Goal: Information Seeking & Learning: Check status

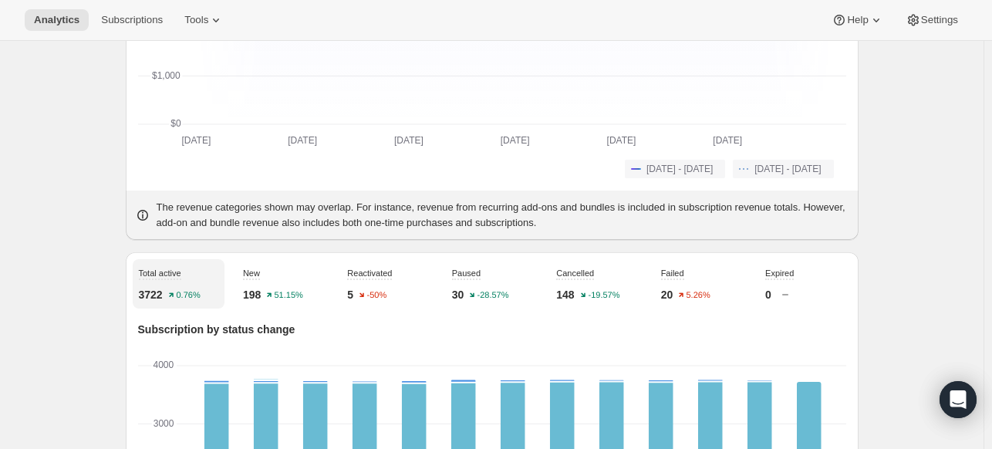
scroll to position [231, 0]
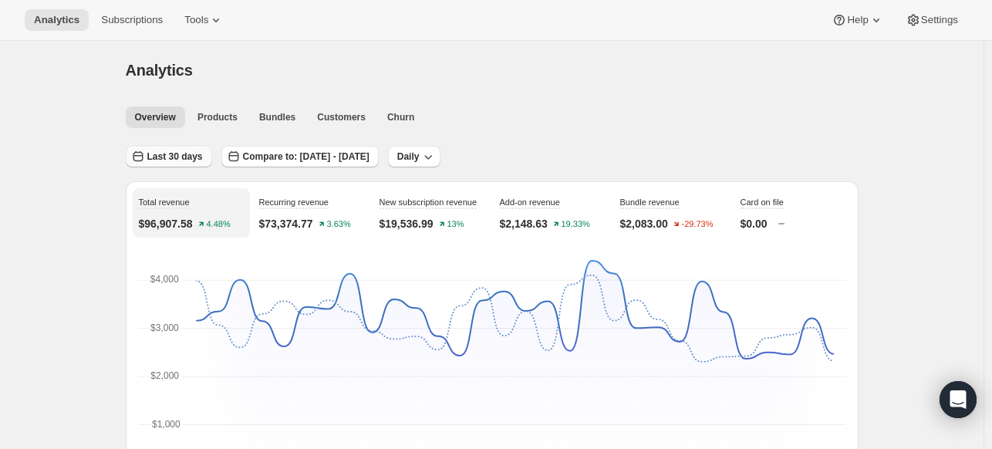
click at [197, 158] on span "Last 30 days" at bounding box center [175, 156] width 56 height 12
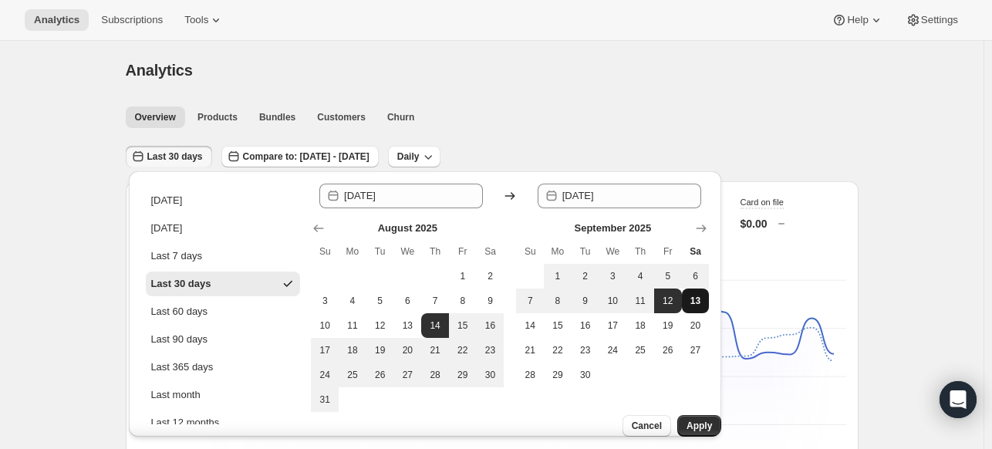
click at [692, 297] on span "13" at bounding box center [695, 301] width 15 height 12
type input "[DATE]"
click at [692, 297] on span "13" at bounding box center [695, 301] width 15 height 12
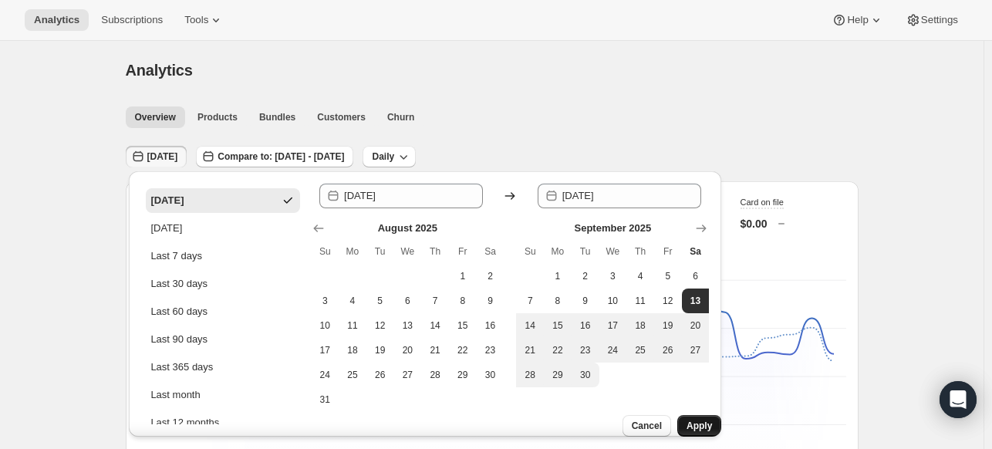
click at [700, 420] on span "Apply" at bounding box center [699, 426] width 25 height 12
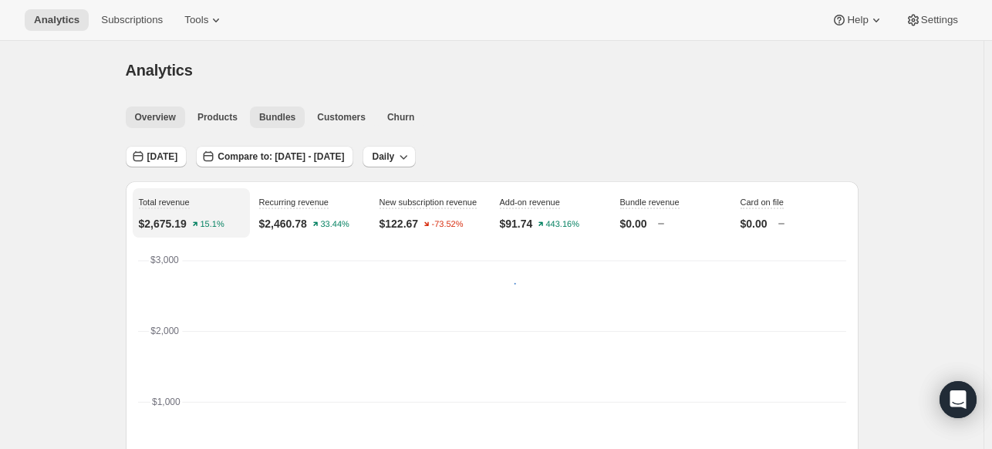
click at [260, 111] on span "Bundles" at bounding box center [277, 117] width 36 height 12
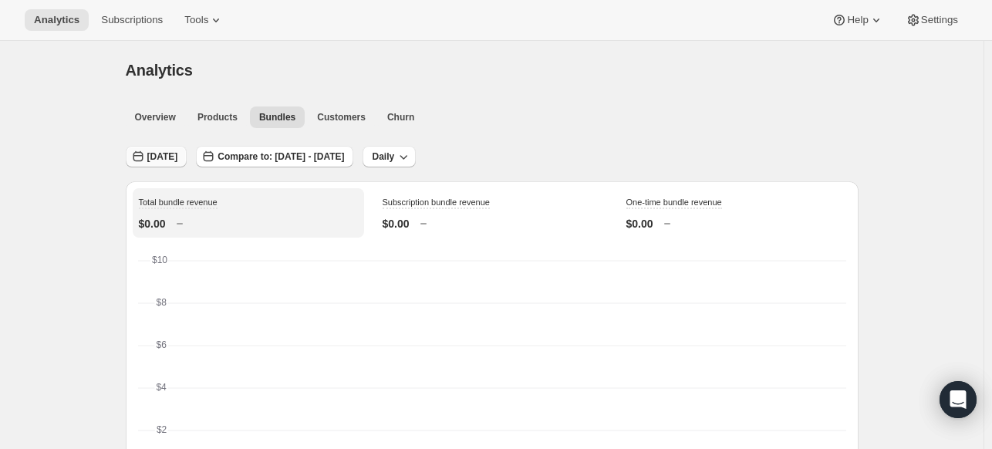
click at [171, 155] on span "[DATE]" at bounding box center [162, 156] width 31 height 12
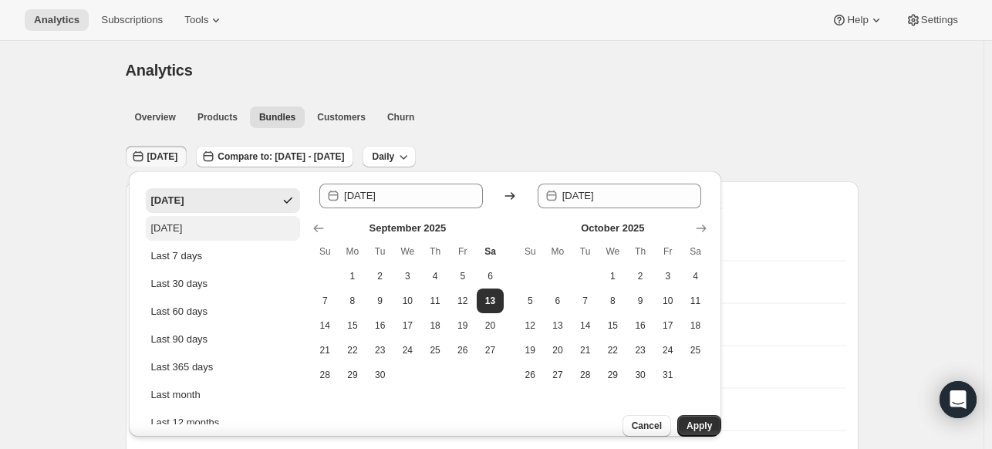
click at [185, 219] on button "[DATE]" at bounding box center [223, 228] width 154 height 25
type input "[DATE]"
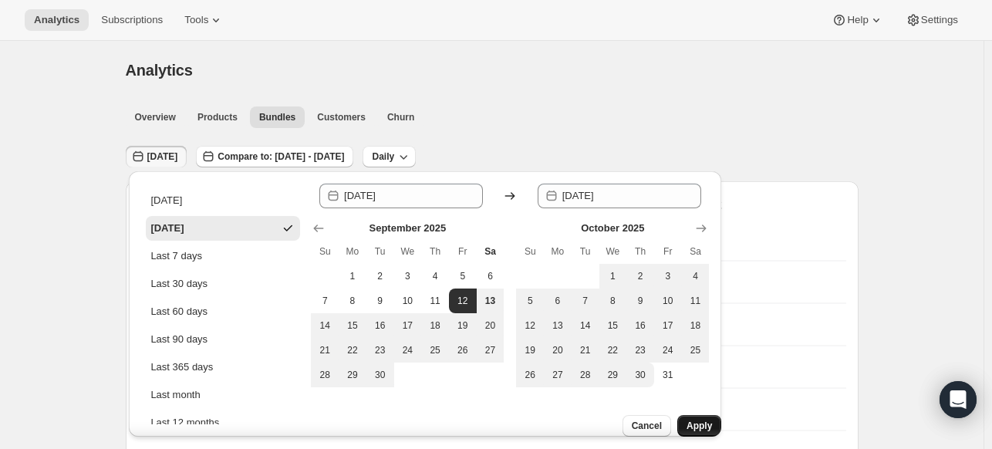
click at [687, 420] on span "Apply" at bounding box center [699, 426] width 25 height 12
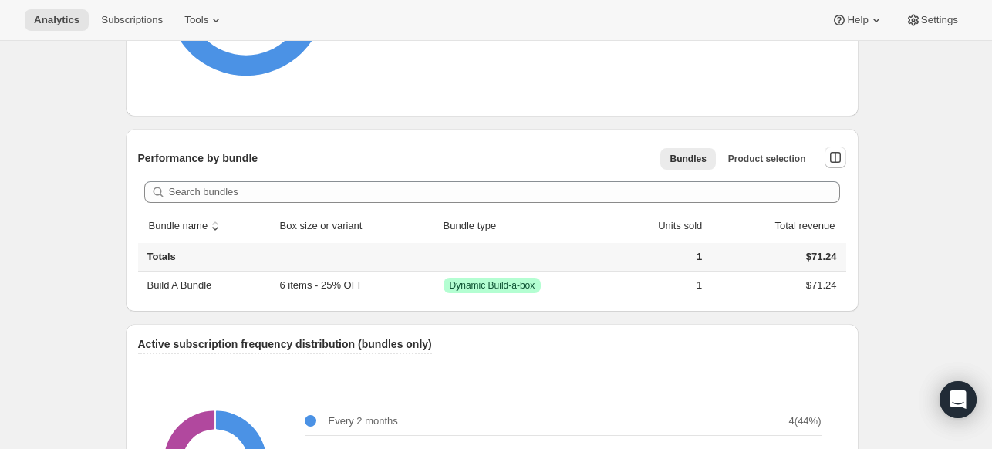
scroll to position [849, 0]
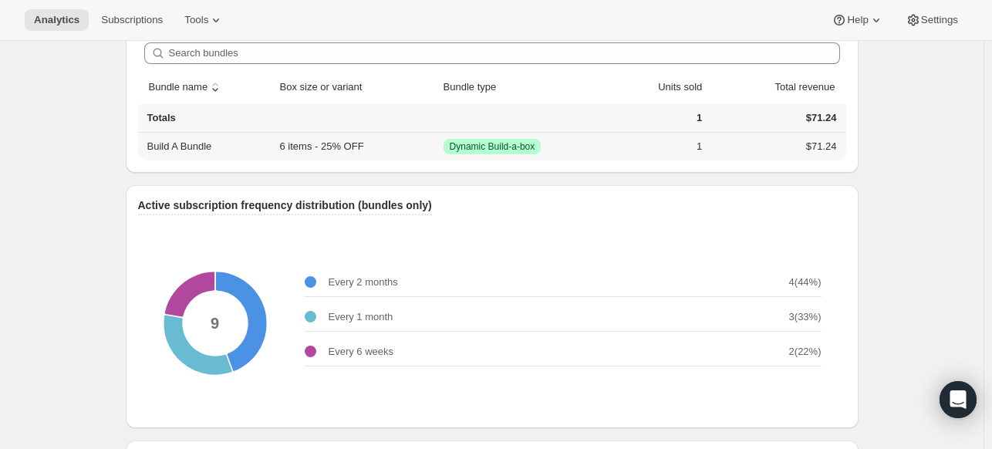
click at [336, 144] on td "6 items - 25% OFF" at bounding box center [357, 147] width 164 height 28
click at [337, 144] on td "6 items - 25% OFF" at bounding box center [357, 147] width 164 height 28
click at [380, 185] on div "Active subscription frequency distribution (bundles only) 9 Every 2 months 4 ( …" at bounding box center [492, 306] width 733 height 243
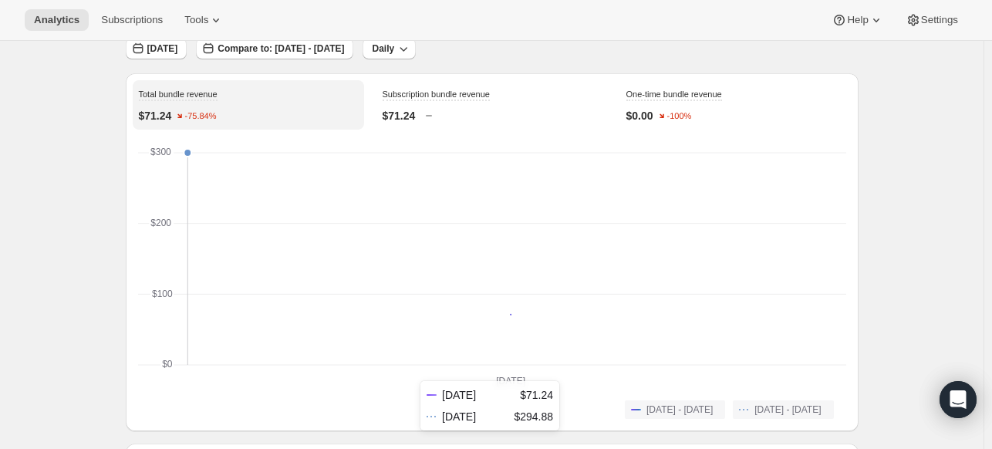
scroll to position [0, 0]
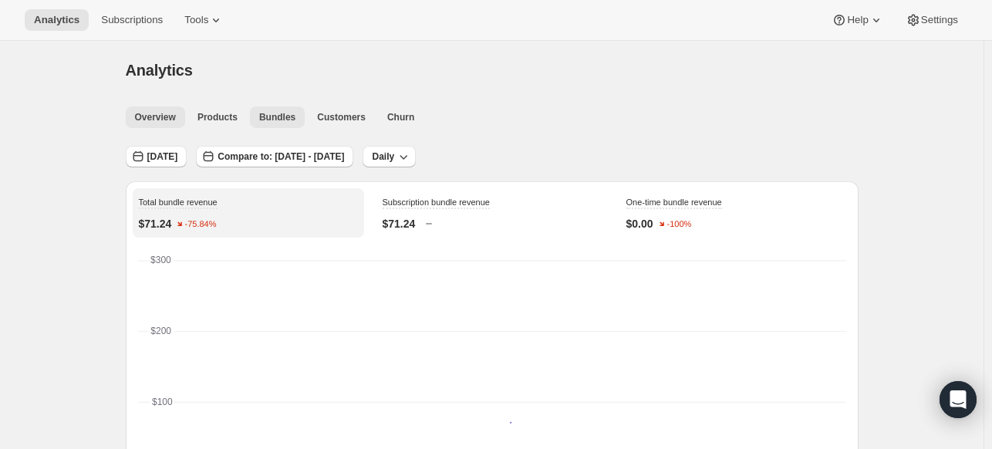
click at [153, 122] on span "Overview" at bounding box center [155, 117] width 41 height 12
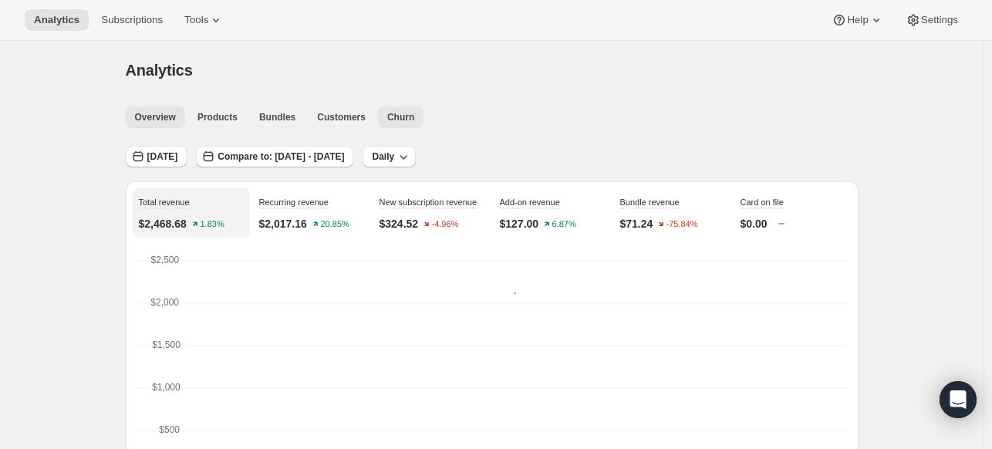
click at [390, 121] on span "Churn" at bounding box center [400, 117] width 27 height 12
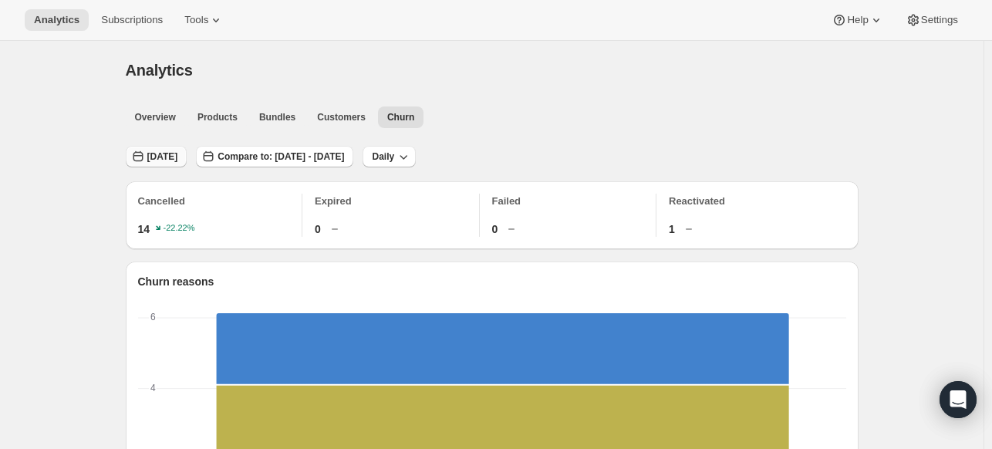
click at [164, 157] on span "[DATE]" at bounding box center [162, 156] width 31 height 12
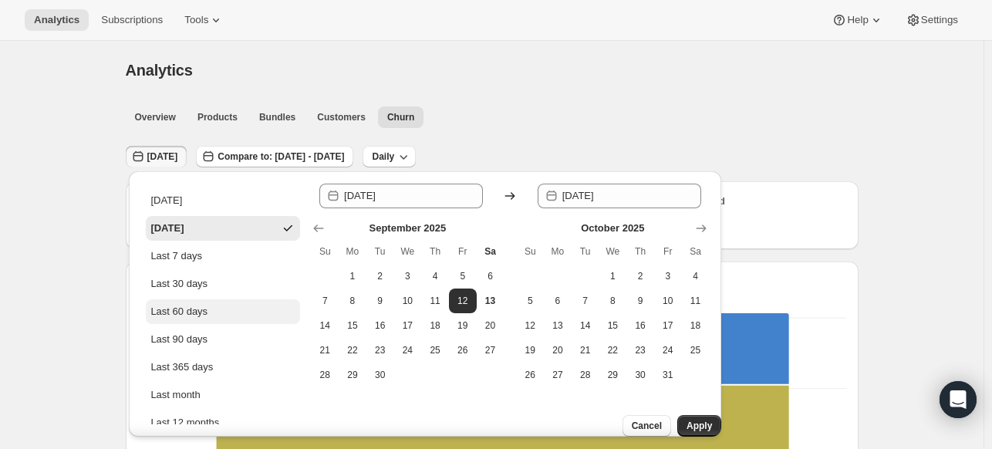
click at [189, 305] on div "Last 60 days" at bounding box center [178, 311] width 57 height 15
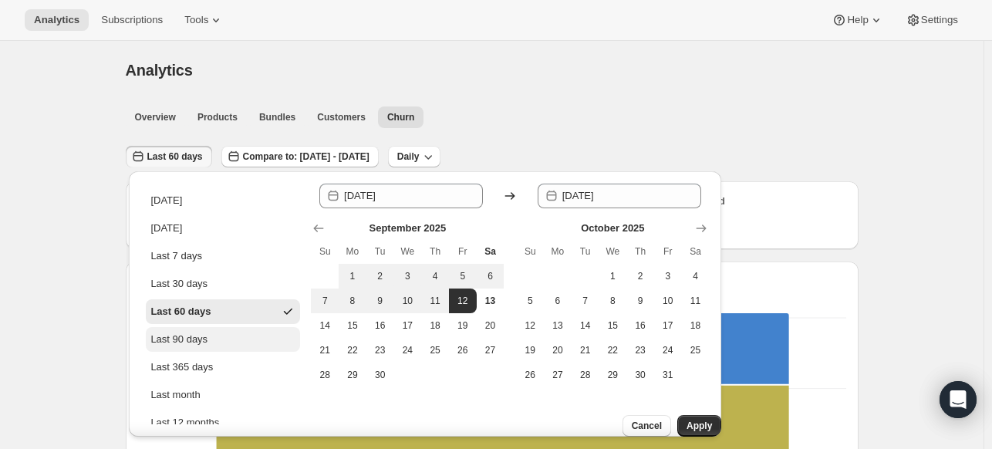
click at [179, 339] on div "Last 90 days" at bounding box center [178, 339] width 57 height 15
type input "[DATE]"
click at [700, 420] on span "Apply" at bounding box center [699, 426] width 25 height 12
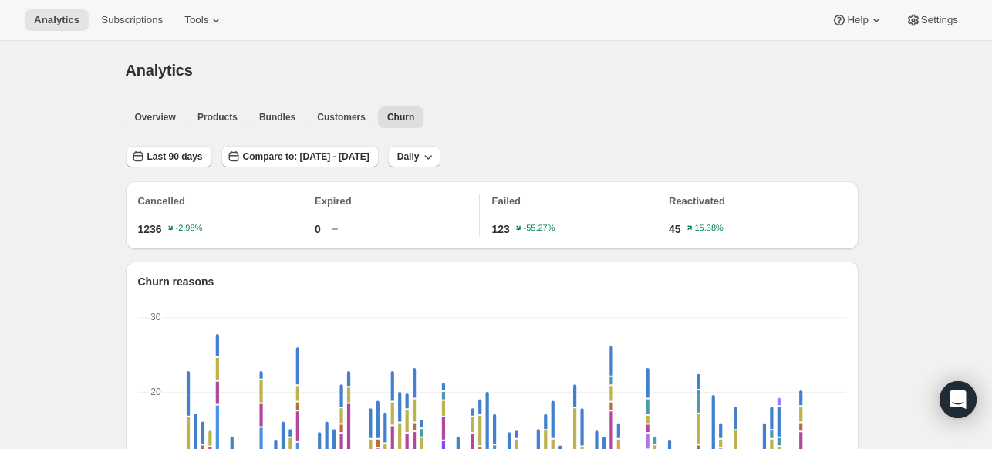
click at [160, 139] on div "Last 90 days Compare to: [DATE] - [DATE] Daily" at bounding box center [492, 150] width 733 height 35
click at [159, 130] on div "Overview Products Bundles Customers Churn More views Overview Products Bundles …" at bounding box center [487, 117] width 742 height 34
click at [154, 118] on span "Overview" at bounding box center [155, 117] width 41 height 12
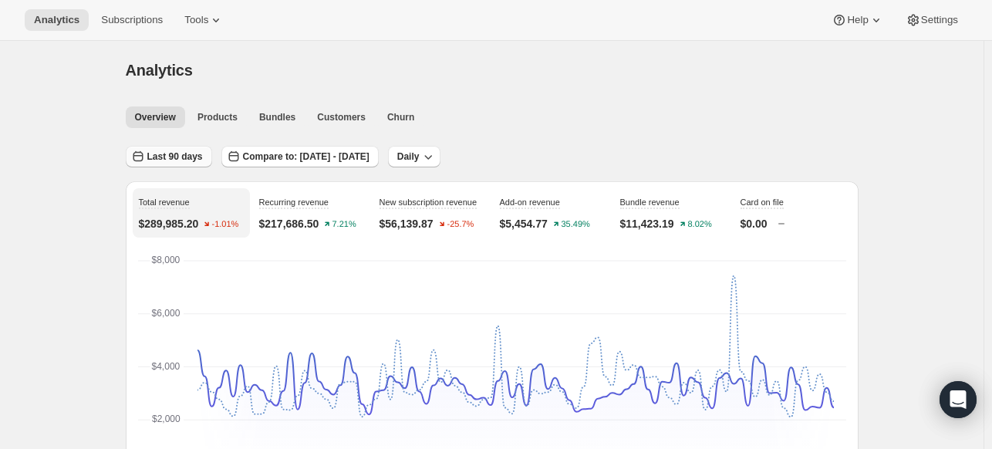
click at [137, 154] on icon "button" at bounding box center [137, 156] width 15 height 15
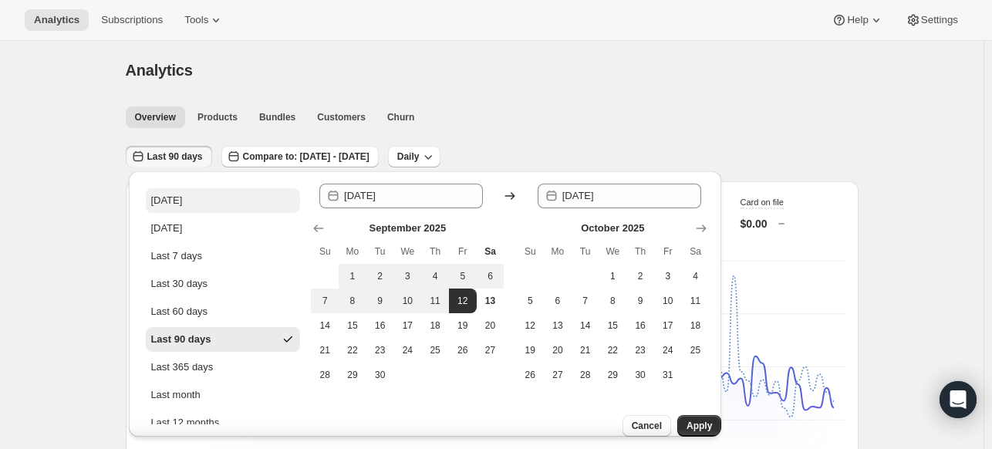
click at [181, 199] on button "[DATE]" at bounding box center [223, 200] width 154 height 25
type input "[DATE]"
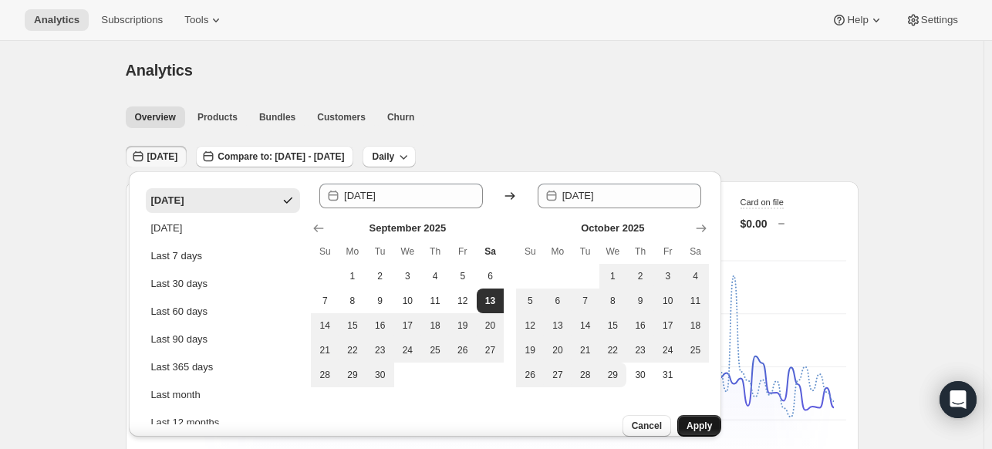
click at [697, 420] on span "Apply" at bounding box center [699, 426] width 25 height 12
